Goal: Transaction & Acquisition: Purchase product/service

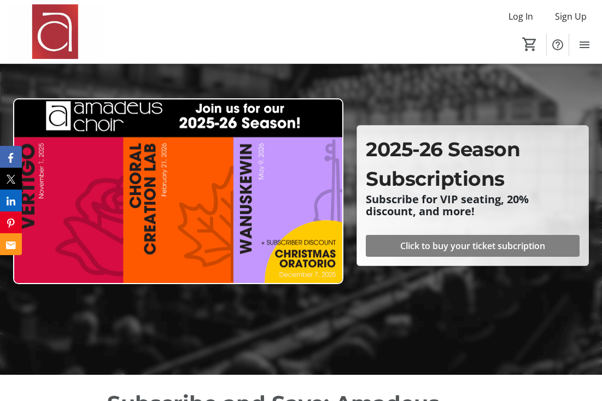
scroll to position [83, 0]
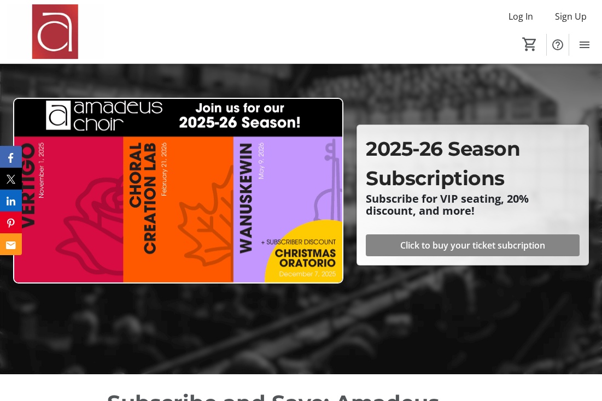
click at [454, 247] on span "Click to buy your ticket subcription" at bounding box center [472, 245] width 145 height 13
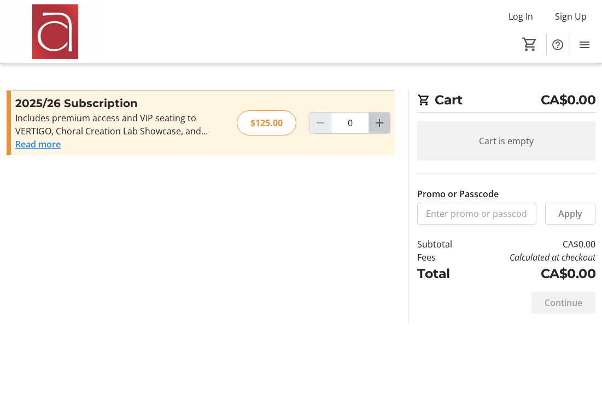
click at [381, 121] on mat-icon "Increment by one" at bounding box center [379, 122] width 13 height 13
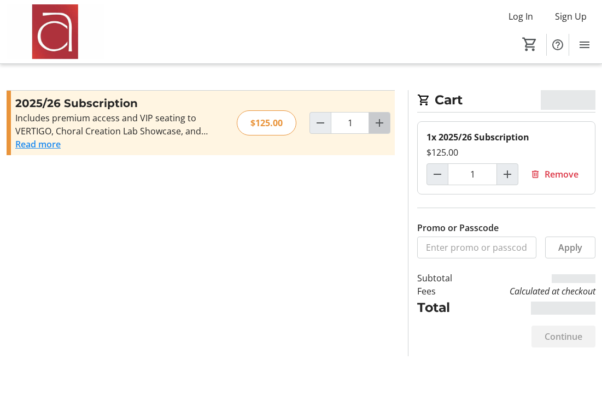
click at [381, 121] on mat-icon "Increment by one" at bounding box center [379, 122] width 13 height 13
type input "2"
click at [381, 121] on mat-icon "Increment by one" at bounding box center [379, 122] width 13 height 13
type input "3"
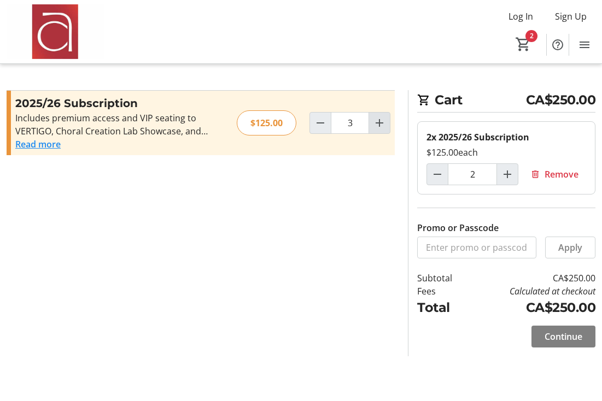
type input "3"
click at [381, 121] on mat-icon "Increment by one" at bounding box center [379, 122] width 13 height 13
type input "4"
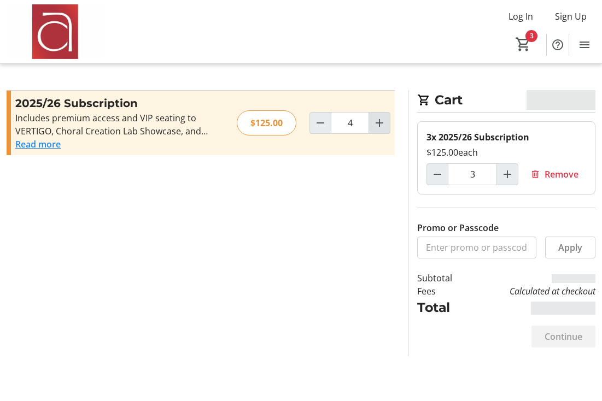
type input "4"
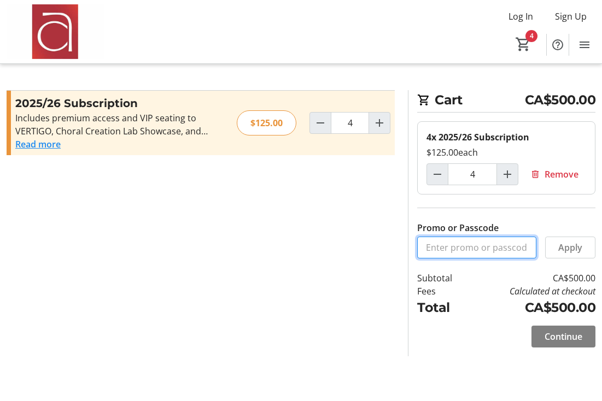
click at [453, 250] on input "Promo or Passcode" at bounding box center [476, 248] width 119 height 22
type input "ALTO2"
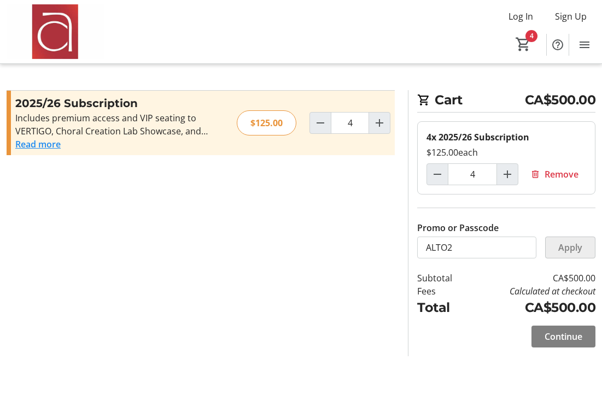
click at [575, 248] on span "Apply" at bounding box center [570, 247] width 24 height 13
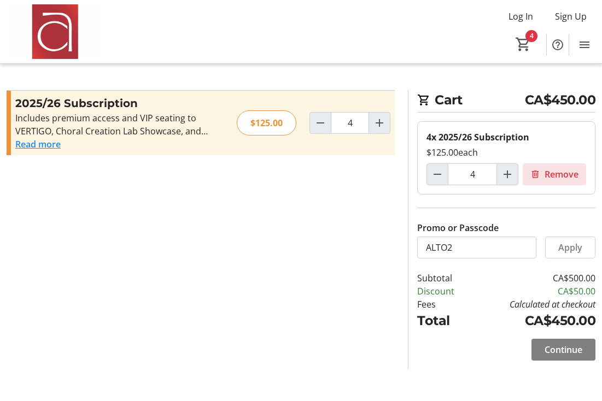
click at [560, 176] on span "Remove" at bounding box center [561, 174] width 34 height 13
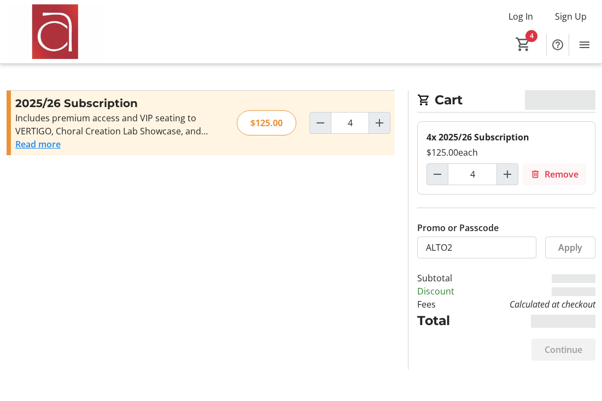
type input "0"
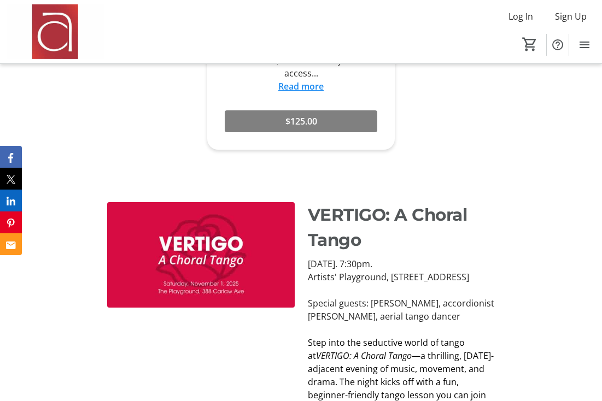
scroll to position [904, 0]
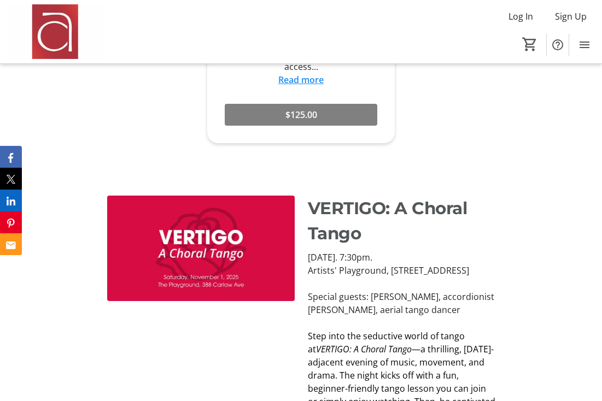
click at [222, 233] on img at bounding box center [200, 248] width 187 height 105
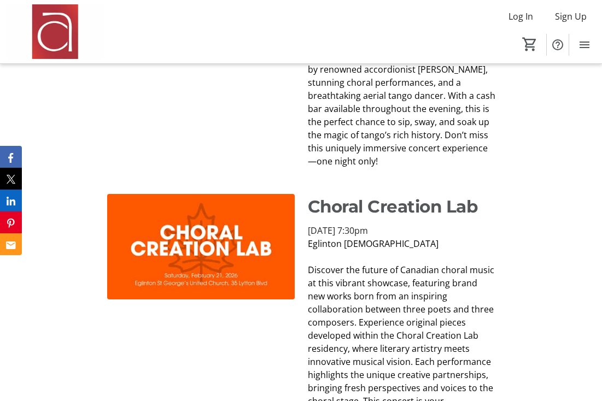
scroll to position [1253, 0]
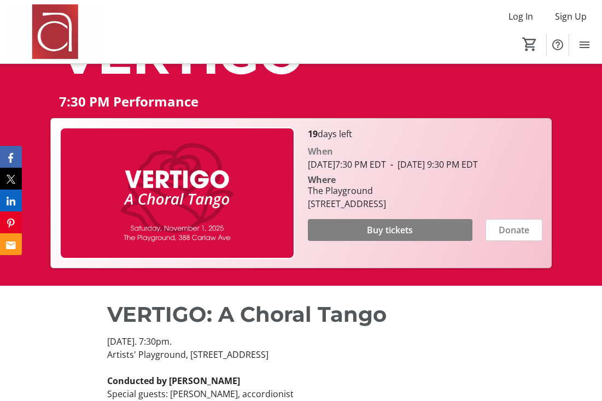
scroll to position [191, 0]
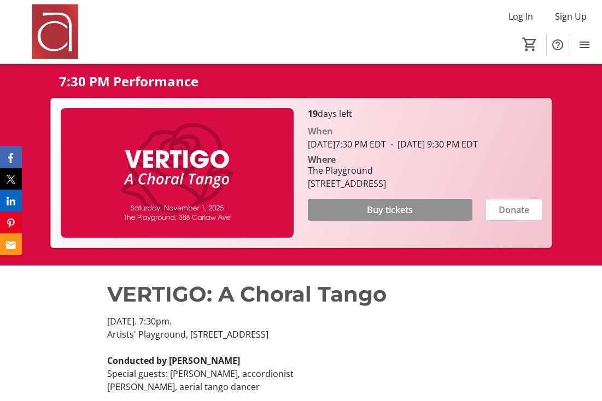
click at [418, 223] on span at bounding box center [390, 210] width 165 height 26
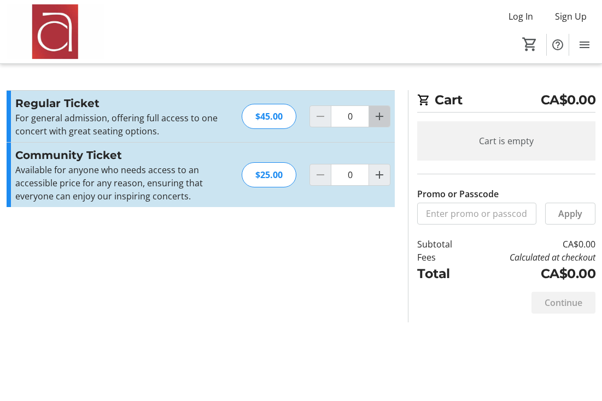
click at [381, 114] on mat-icon "Increment by one" at bounding box center [379, 116] width 13 height 13
type input "1"
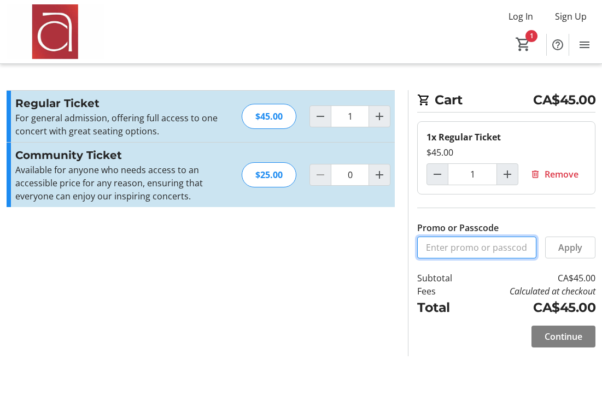
click at [446, 250] on input "Promo or Passcode" at bounding box center [476, 248] width 119 height 22
type input "ALTO2"
click at [580, 249] on span "Apply" at bounding box center [570, 247] width 24 height 13
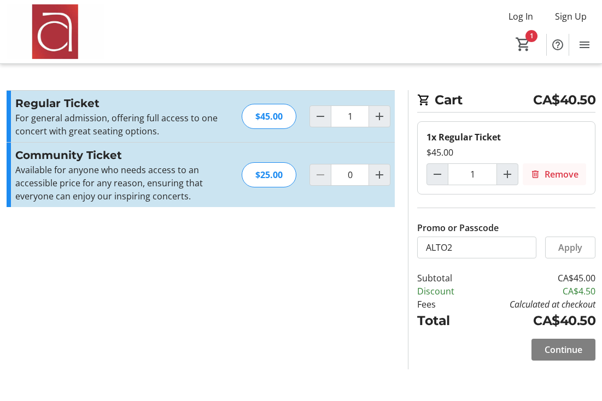
click at [561, 173] on span "Remove" at bounding box center [561, 174] width 34 height 13
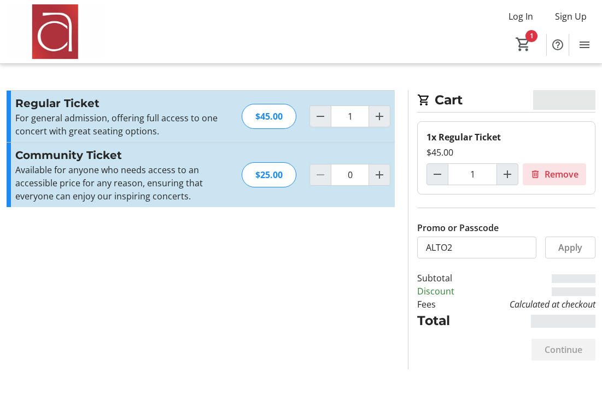
type input "0"
